Goal: Task Accomplishment & Management: Complete application form

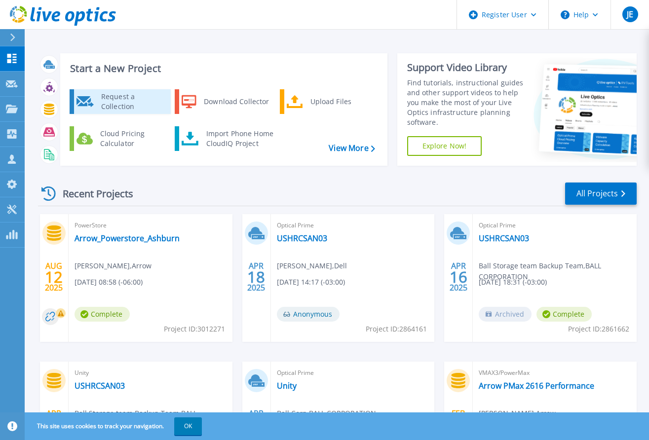
click at [107, 99] on div "Request a Collection" at bounding box center [132, 102] width 72 height 20
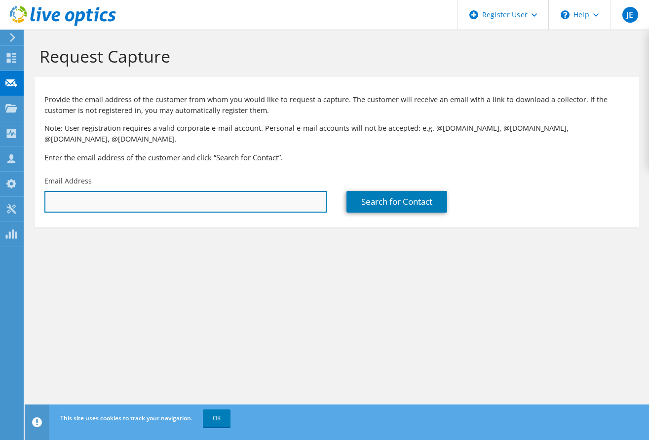
click at [103, 191] on input "text" at bounding box center [185, 202] width 282 height 22
drag, startPoint x: 109, startPoint y: 191, endPoint x: 56, endPoint y: 194, distance: 52.9
click at [56, 194] on input "[PERSON_NAME]" at bounding box center [185, 202] width 282 height 22
type input "[EMAIL_ADDRESS][DOMAIN_NAME]"
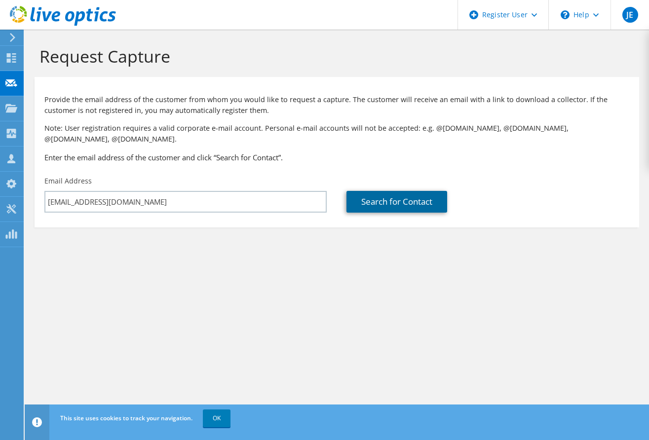
click at [414, 193] on link "Search for Contact" at bounding box center [396, 202] width 101 height 22
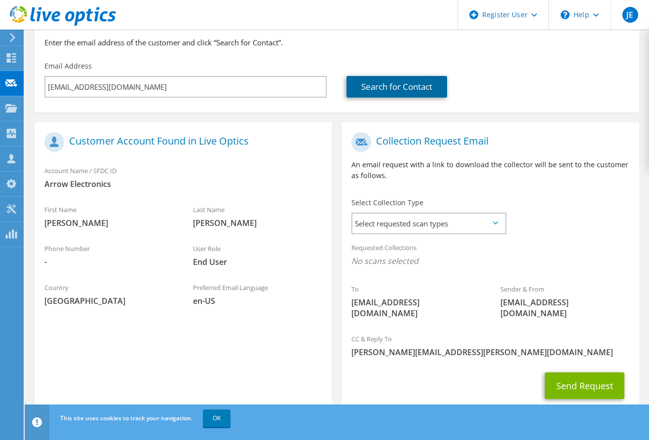
scroll to position [121, 0]
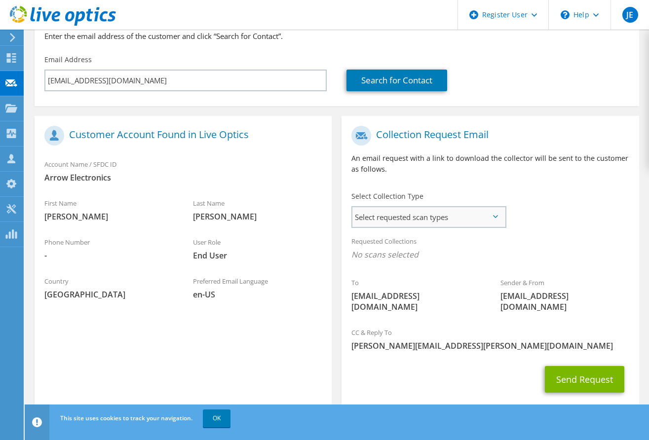
click at [442, 207] on span "Select requested scan types" at bounding box center [428, 217] width 152 height 20
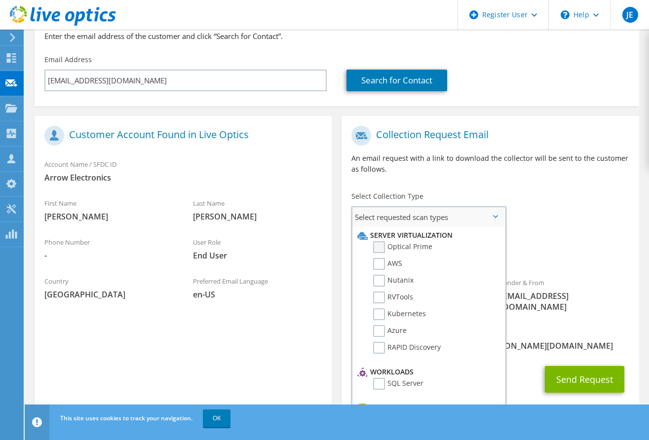
click at [403, 241] on label "Optical Prime" at bounding box center [402, 247] width 59 height 12
click at [0, 0] on input "Optical Prime" at bounding box center [0, 0] width 0 height 0
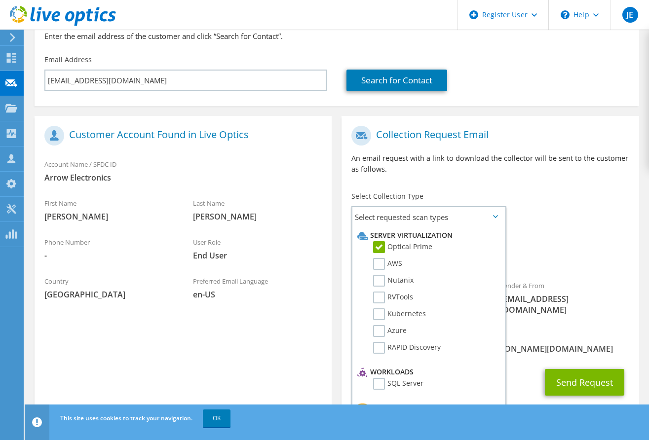
click at [565, 219] on div "To [EMAIL_ADDRESS][DOMAIN_NAME] Sender & From [EMAIL_ADDRESS][DOMAIN_NAME]" at bounding box center [489, 223] width 297 height 204
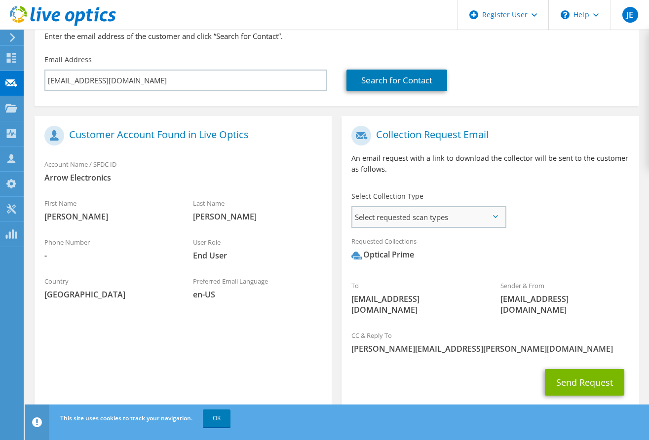
click at [485, 207] on span "Select requested scan types" at bounding box center [428, 217] width 152 height 20
click at [563, 218] on div "To [EMAIL_ADDRESS][DOMAIN_NAME] Sender & From [EMAIL_ADDRESS][DOMAIN_NAME]" at bounding box center [489, 223] width 297 height 204
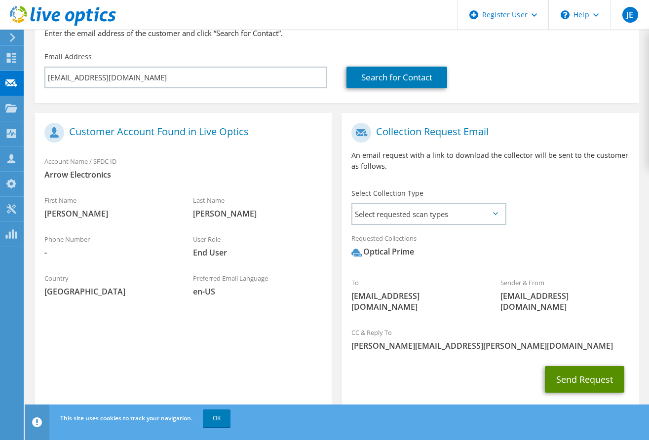
click at [580, 366] on button "Send Request" at bounding box center [584, 379] width 79 height 27
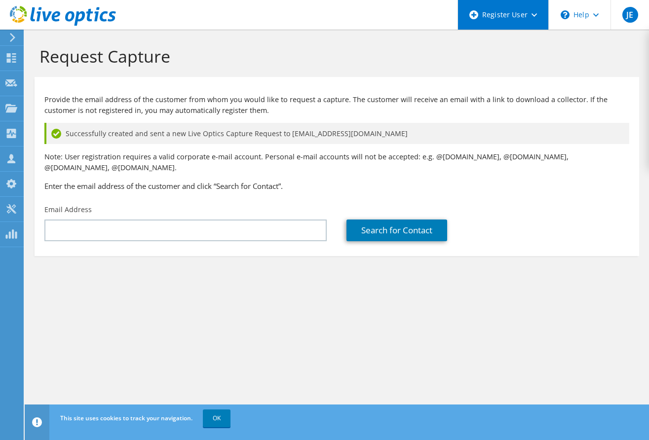
drag, startPoint x: 432, startPoint y: 20, endPoint x: 475, endPoint y: 7, distance: 44.9
click at [432, 20] on header "JE Dell User Jeff Engel Jeff.Engel@dell.com Dell My Profile Log Out \n Help Exp…" at bounding box center [324, 15] width 649 height 30
